Goal: Navigation & Orientation: Find specific page/section

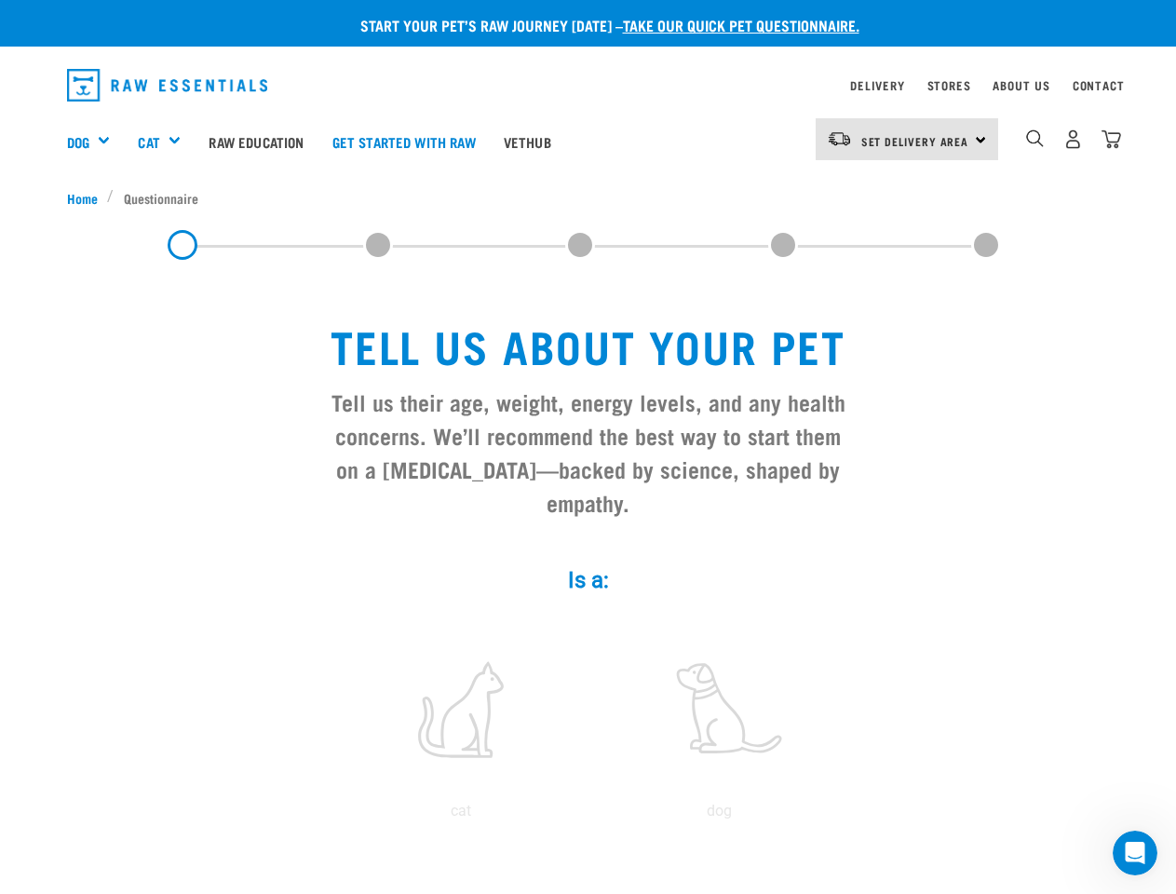
click at [96, 142] on div "Dog" at bounding box center [96, 141] width 58 height 74
click at [168, 142] on div "Cat" at bounding box center [166, 141] width 57 height 74
click at [907, 139] on span "Set Delivery Area" at bounding box center [915, 141] width 108 height 7
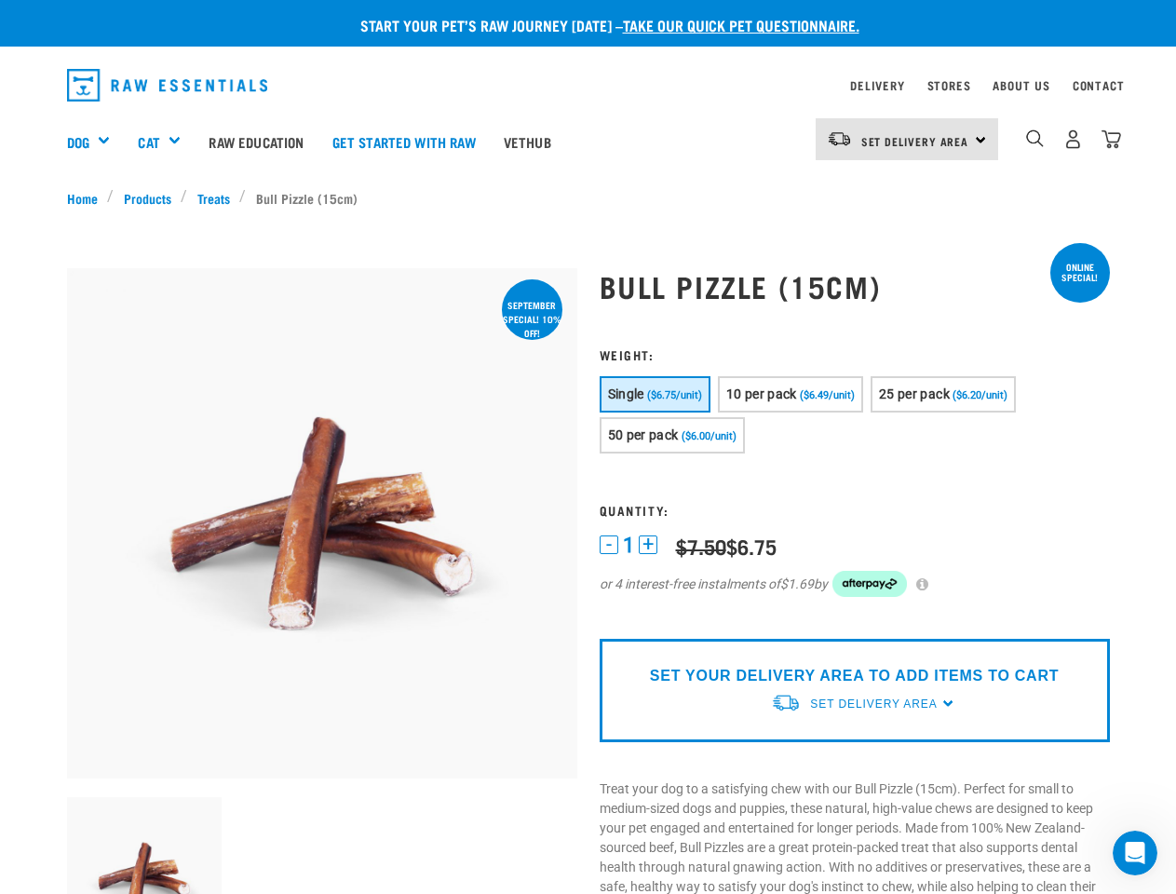
click at [96, 142] on div "Dog" at bounding box center [96, 141] width 58 height 74
click at [168, 142] on div "Cat" at bounding box center [166, 141] width 57 height 74
click at [907, 139] on span "Set Delivery Area" at bounding box center [915, 141] width 108 height 7
click at [1034, 139] on img "dropdown navigation" at bounding box center [1035, 138] width 18 height 18
click at [144, 845] on img at bounding box center [144, 874] width 155 height 155
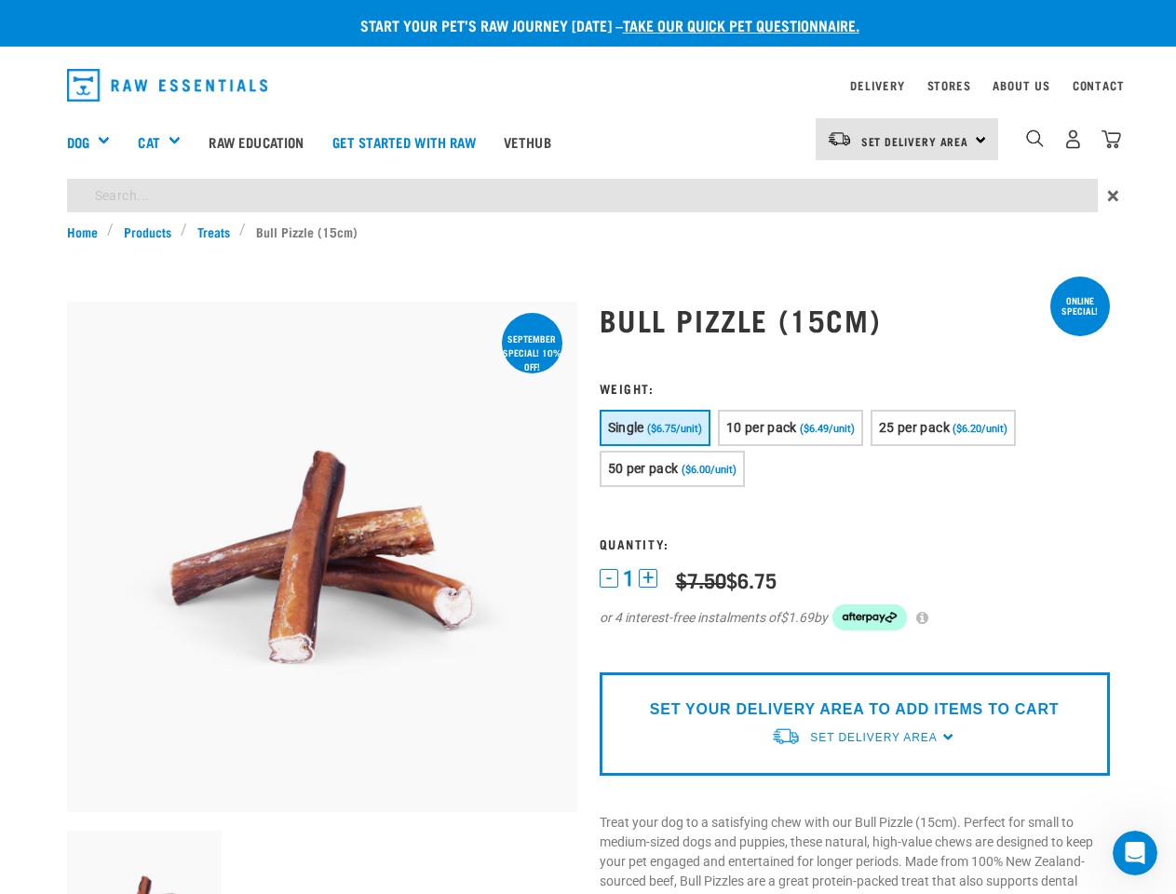
click at [656, 394] on h3 "Weight:" at bounding box center [855, 388] width 510 height 14
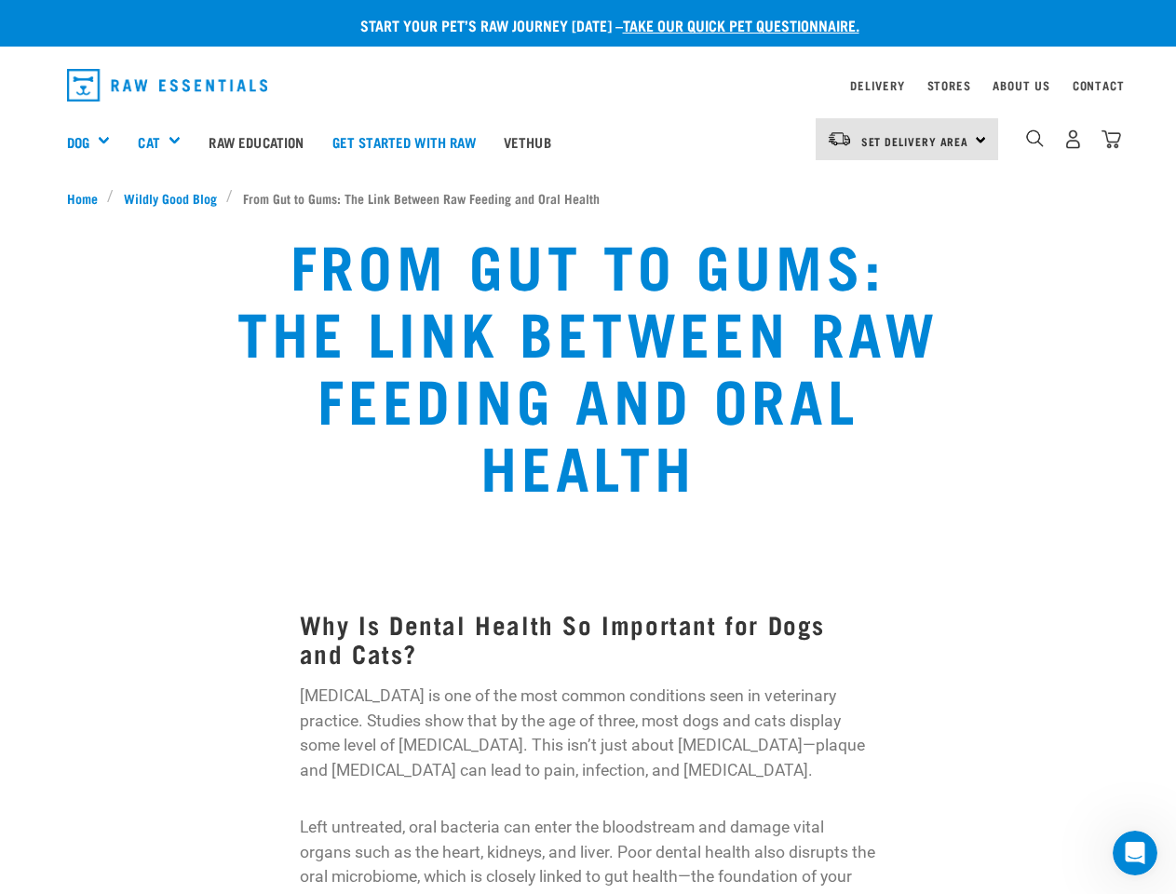
click at [96, 142] on div "Dog" at bounding box center [96, 141] width 58 height 74
click at [168, 142] on div "Cat" at bounding box center [166, 141] width 57 height 74
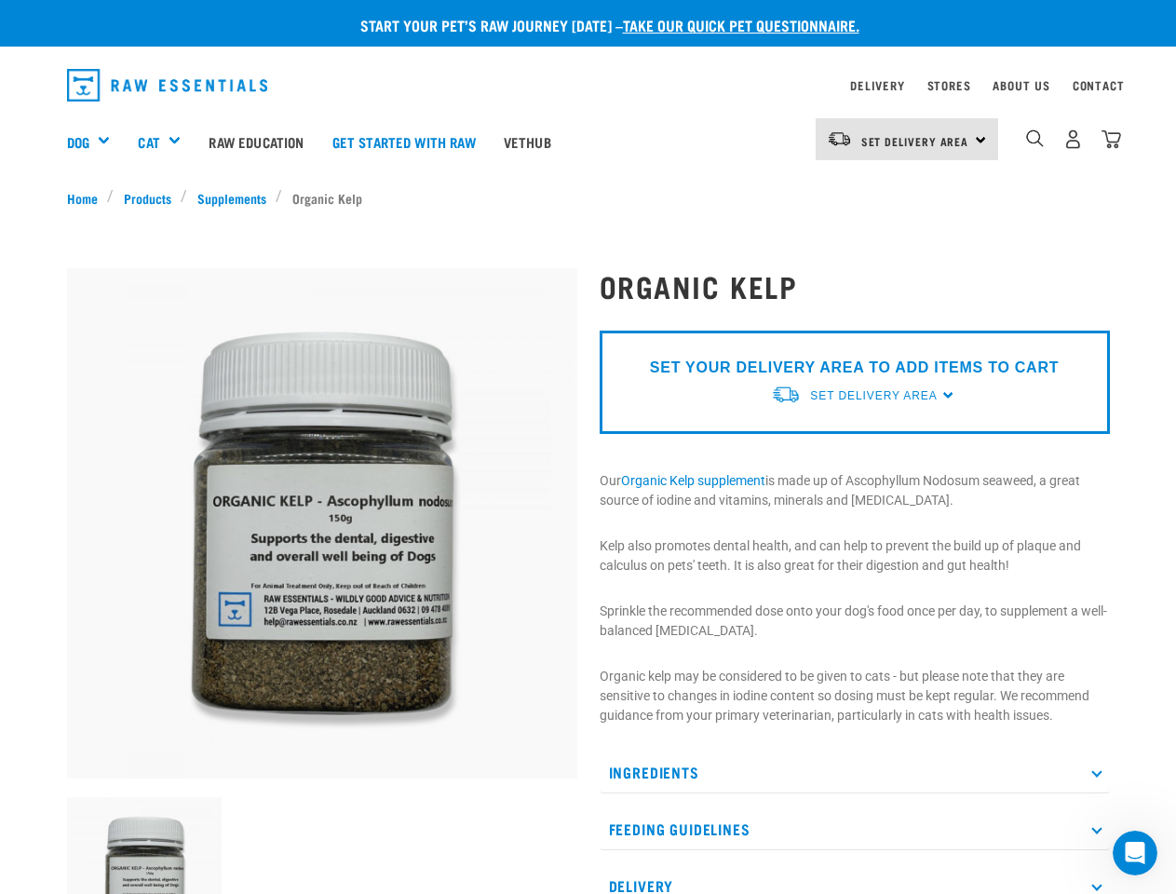
click at [96, 142] on div "Dog" at bounding box center [96, 141] width 58 height 74
click at [168, 142] on div "Cat" at bounding box center [166, 141] width 57 height 74
click at [907, 139] on span "Set Delivery Area" at bounding box center [915, 141] width 108 height 7
click at [1034, 139] on img "dropdown navigation" at bounding box center [1035, 138] width 18 height 18
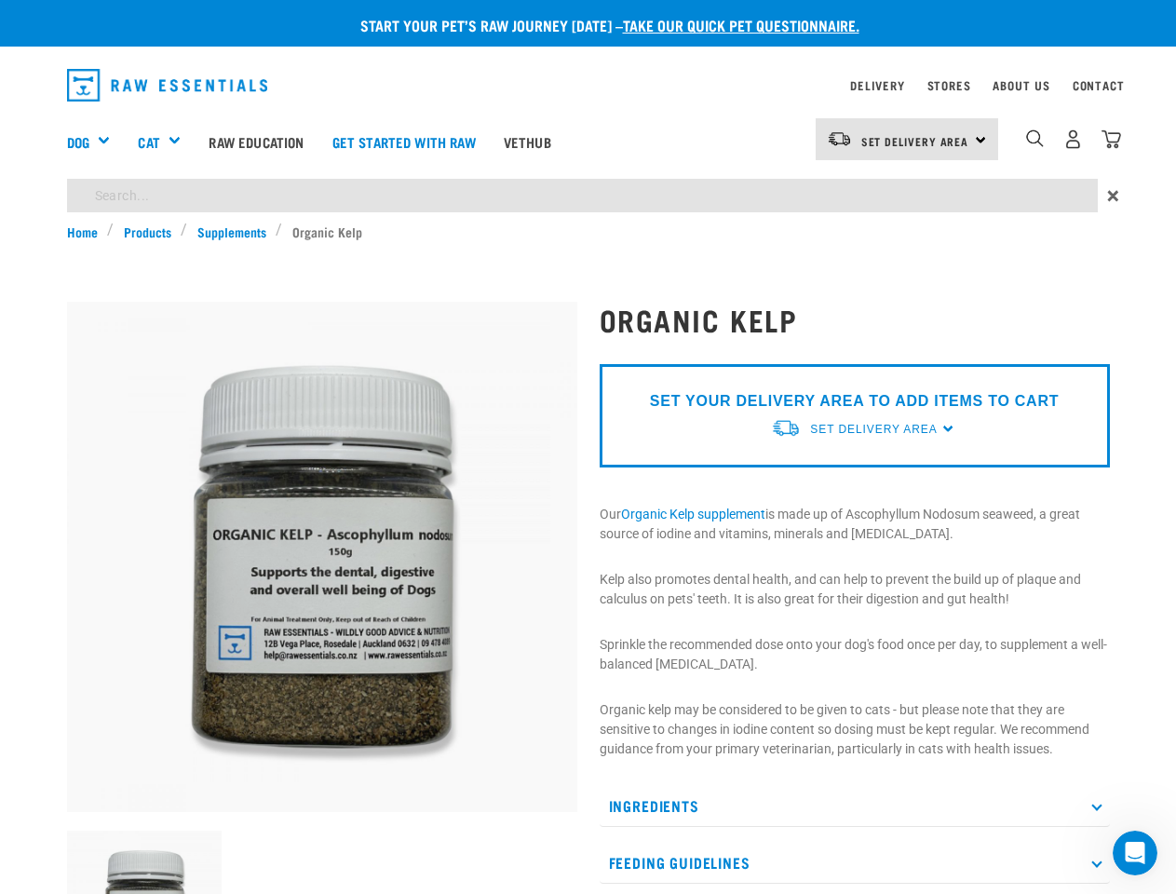
click at [144, 845] on img at bounding box center [144, 908] width 155 height 155
click at [854, 396] on p "SET YOUR DELIVERY AREA TO ADD ITEMS TO CART" at bounding box center [854, 401] width 409 height 22
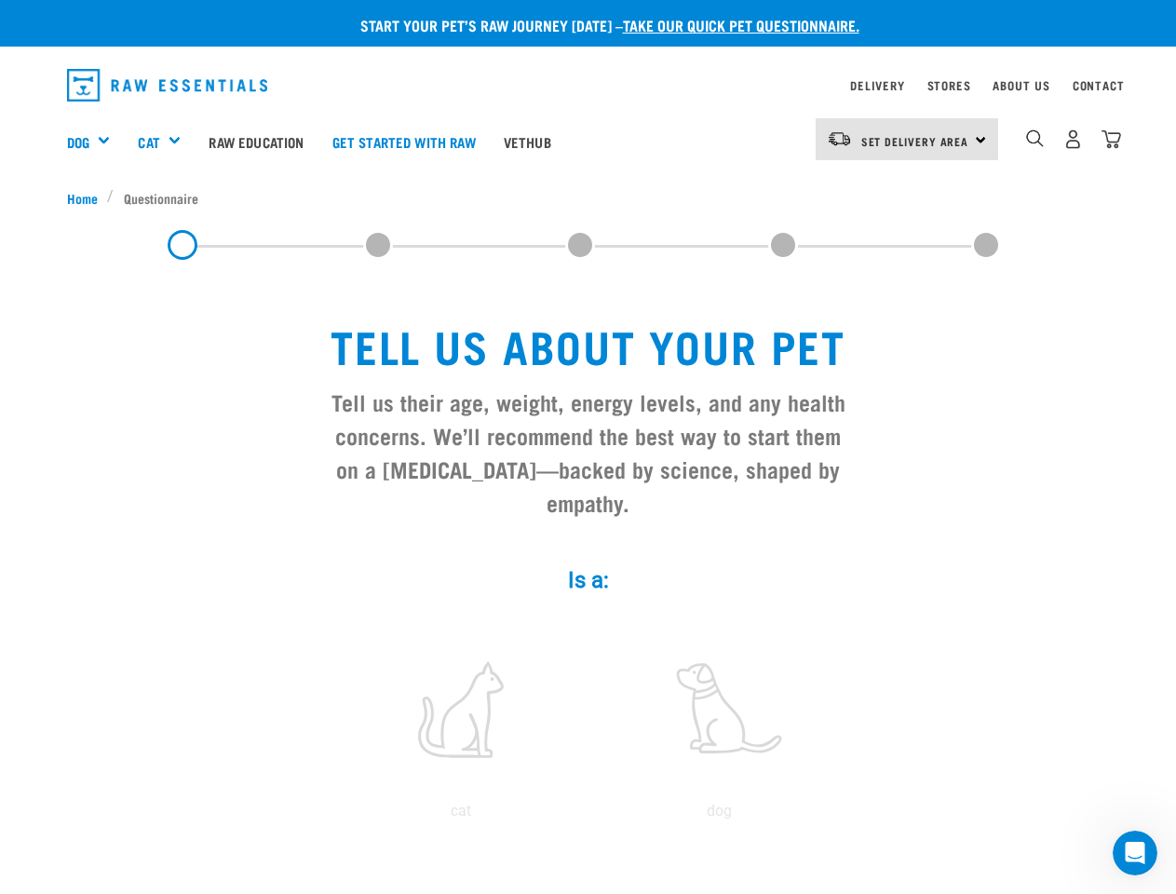
click at [96, 142] on div "Dog" at bounding box center [96, 141] width 58 height 74
click at [168, 142] on div "Cat" at bounding box center [166, 141] width 57 height 74
click at [907, 139] on span "Set Delivery Area" at bounding box center [915, 141] width 108 height 7
